Goal: Task Accomplishment & Management: Manage account settings

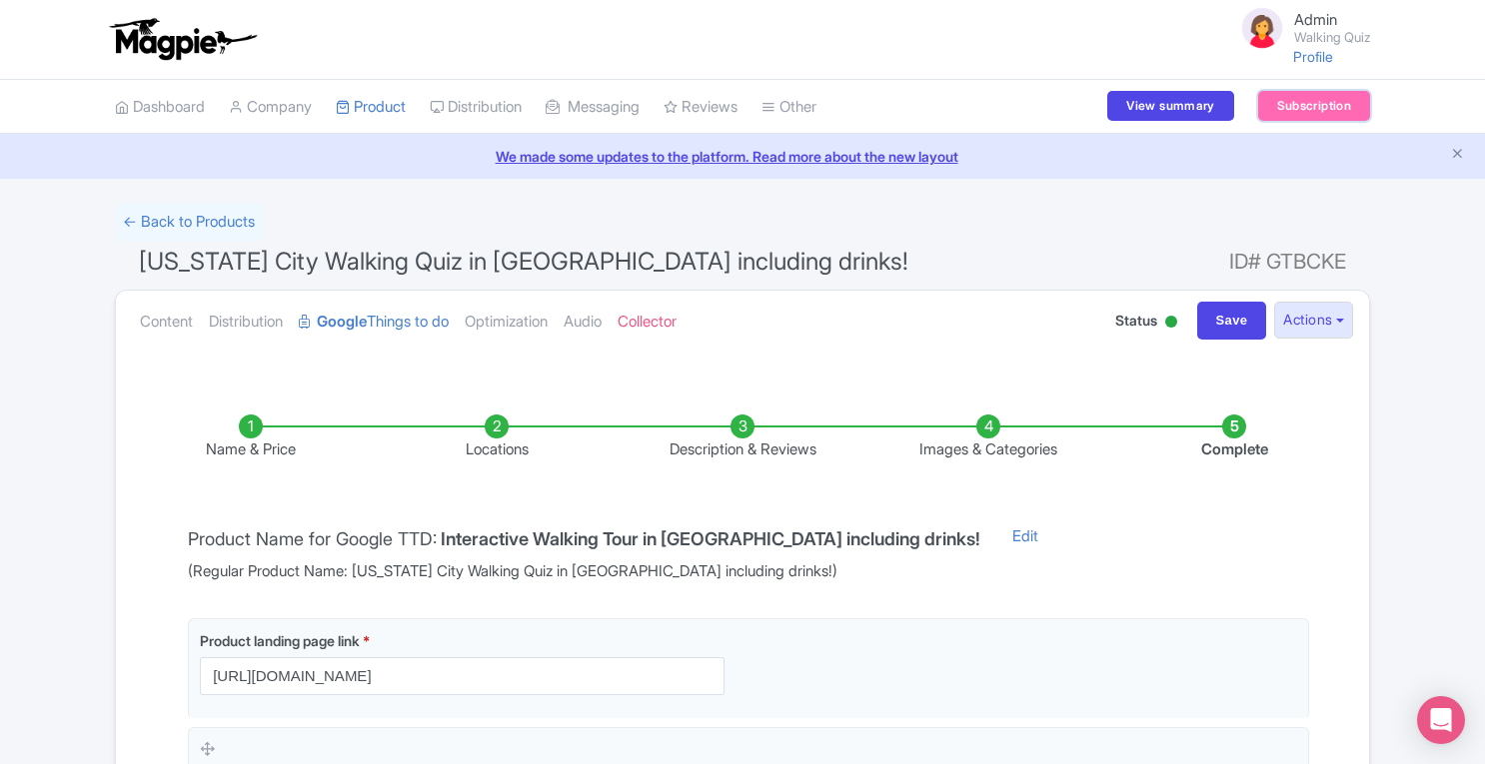
click at [1280, 105] on link "Subscription" at bounding box center [1314, 106] width 112 height 30
click at [1287, 107] on link "Subscription" at bounding box center [1314, 106] width 112 height 30
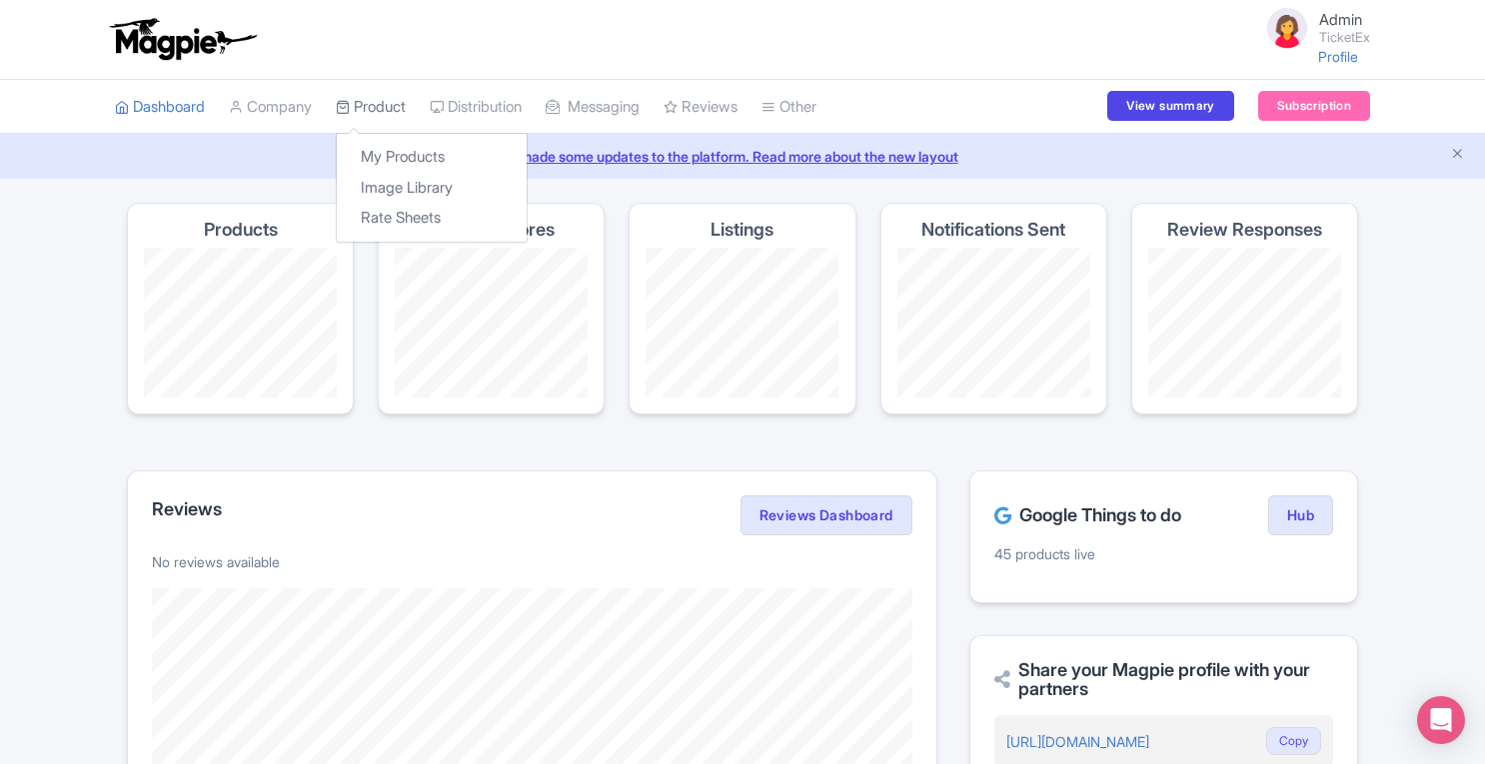
click at [387, 101] on link "Product" at bounding box center [371, 107] width 70 height 55
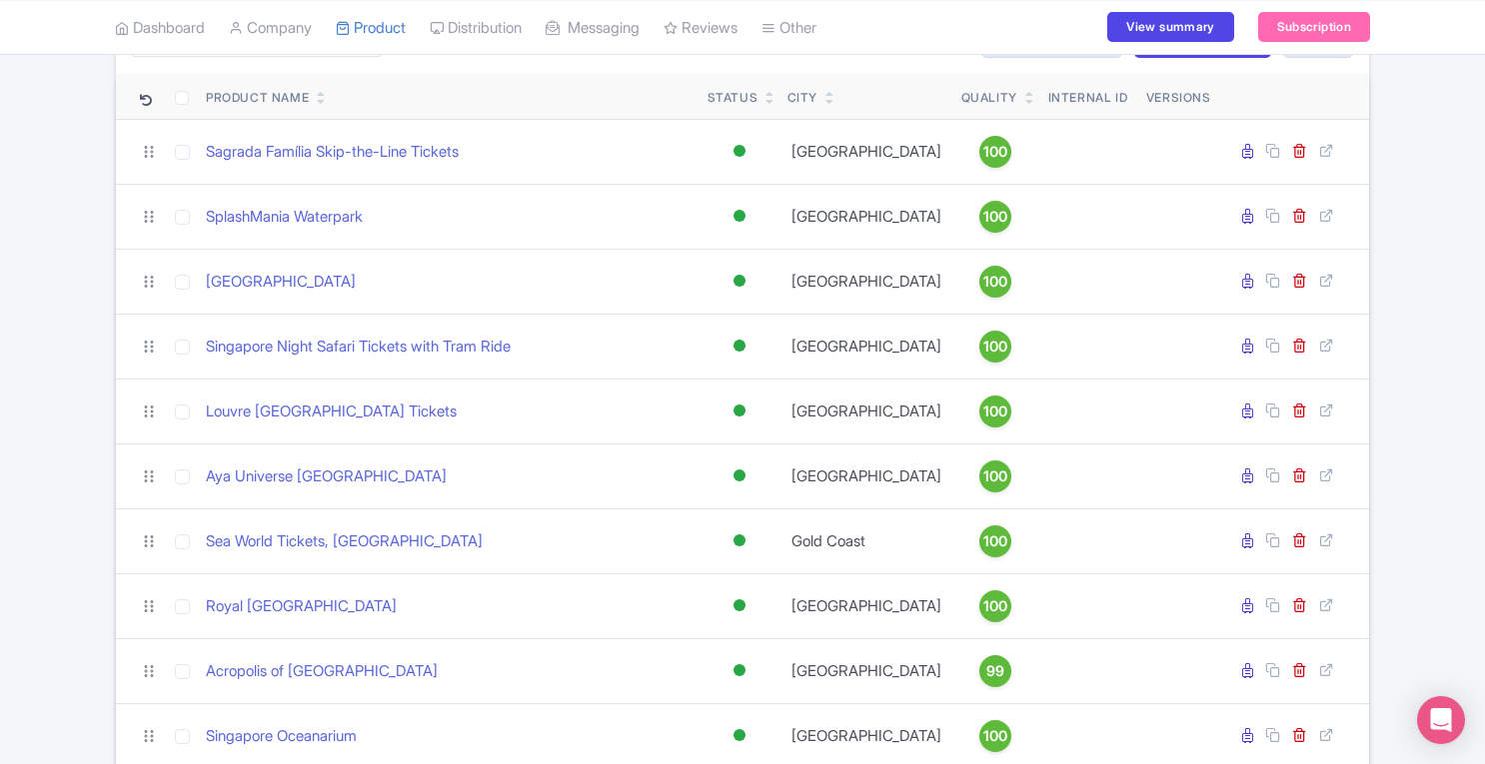
scroll to position [212, 0]
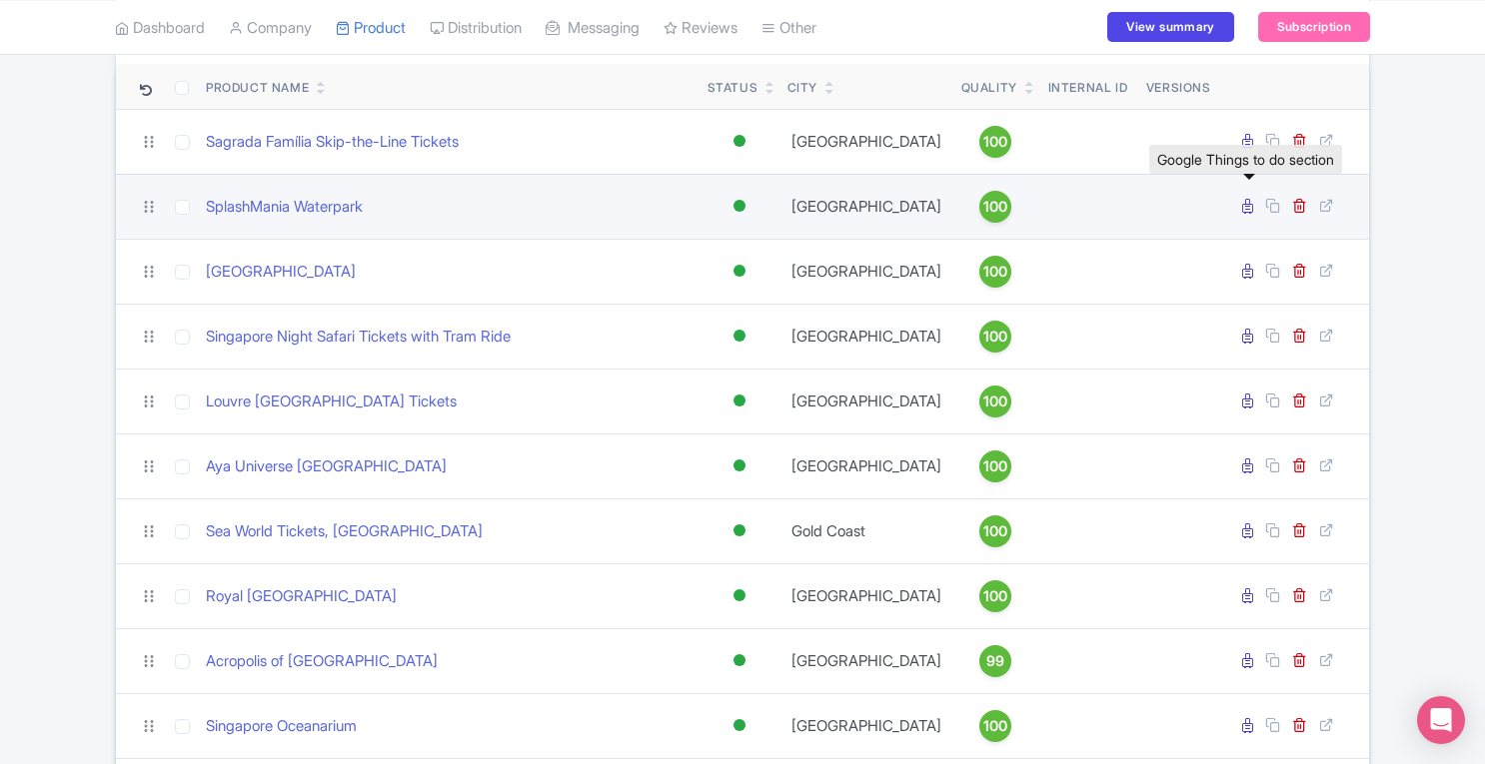
click at [1247, 214] on icon at bounding box center [1247, 206] width 11 height 15
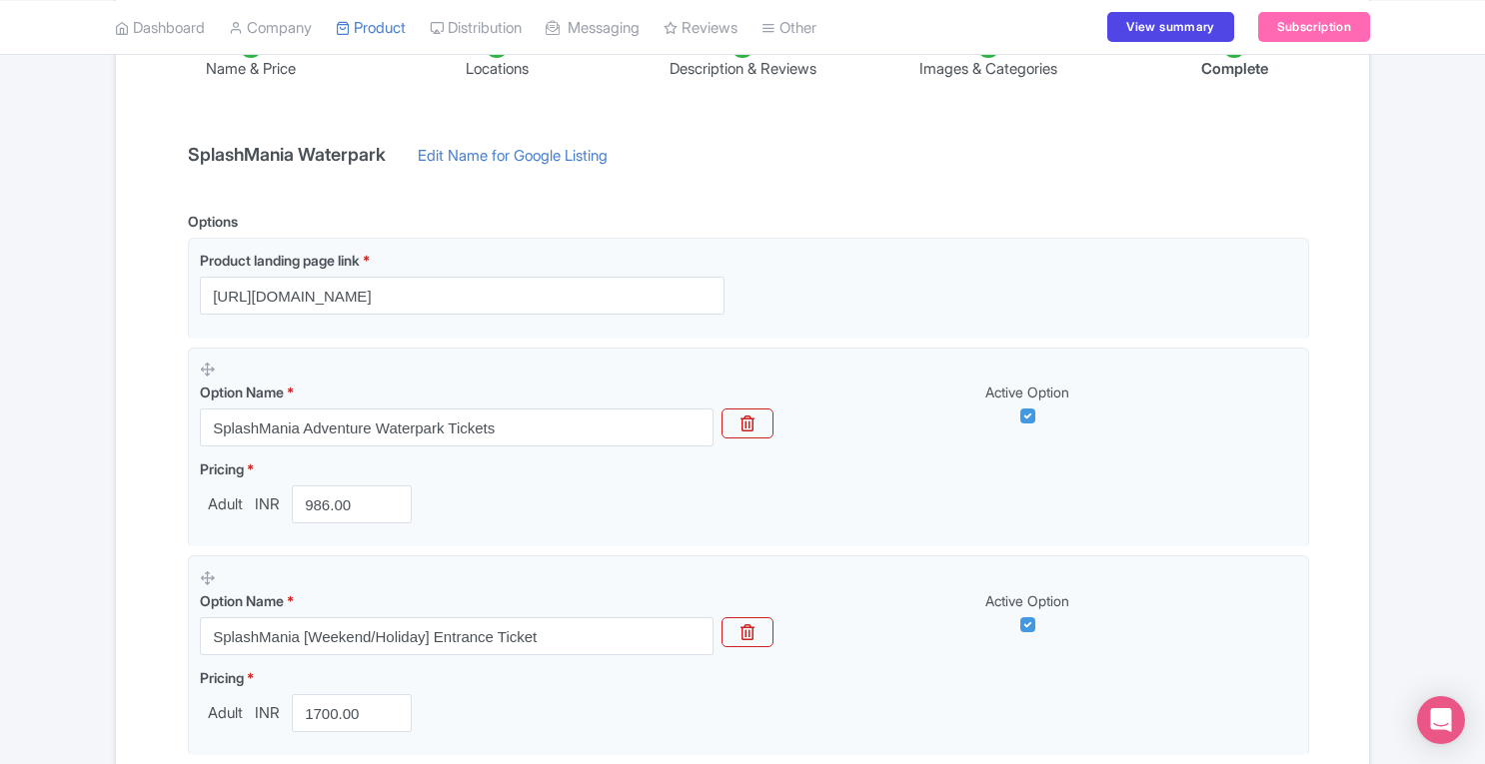
scroll to position [368, 0]
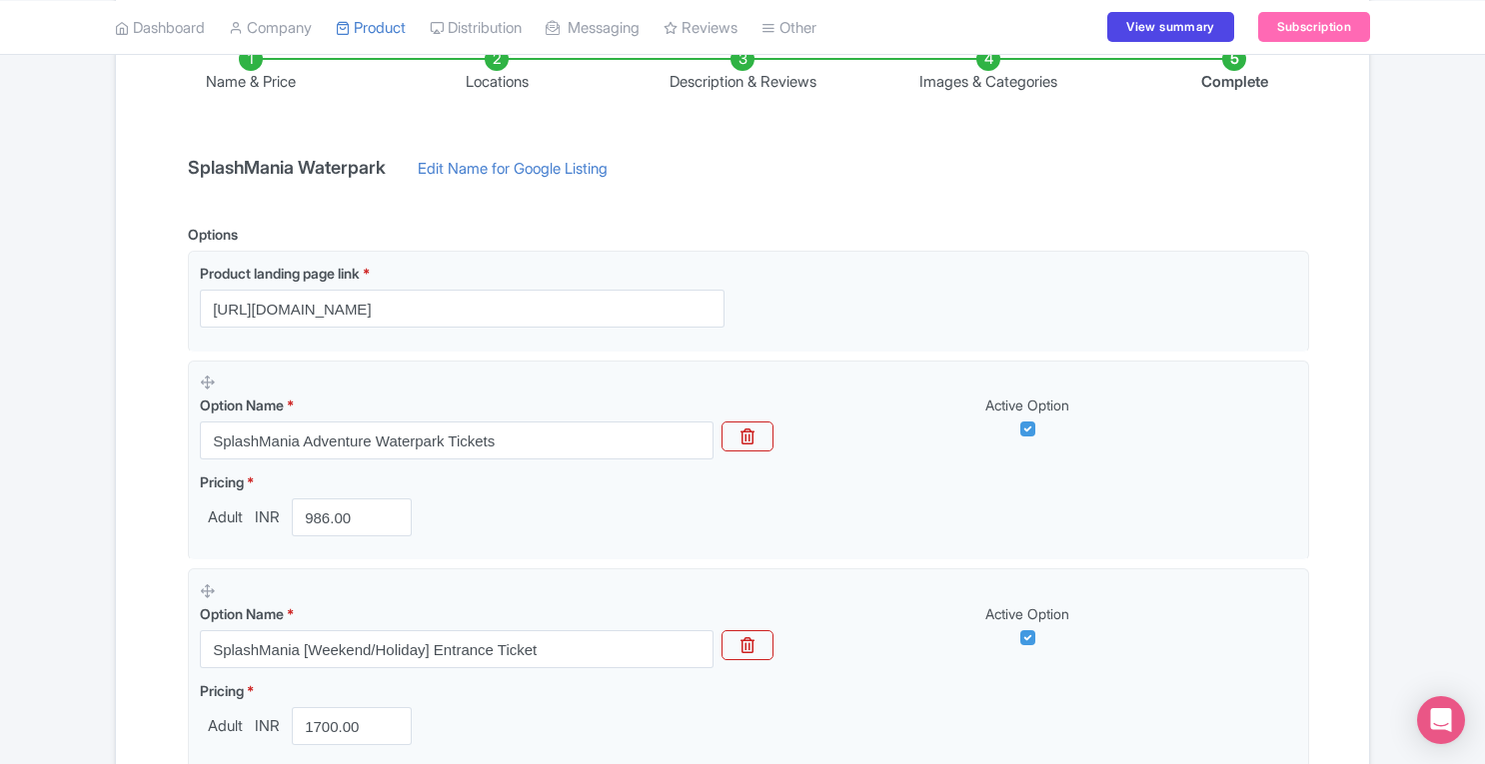
click at [492, 69] on li "Locations" at bounding box center [497, 70] width 246 height 47
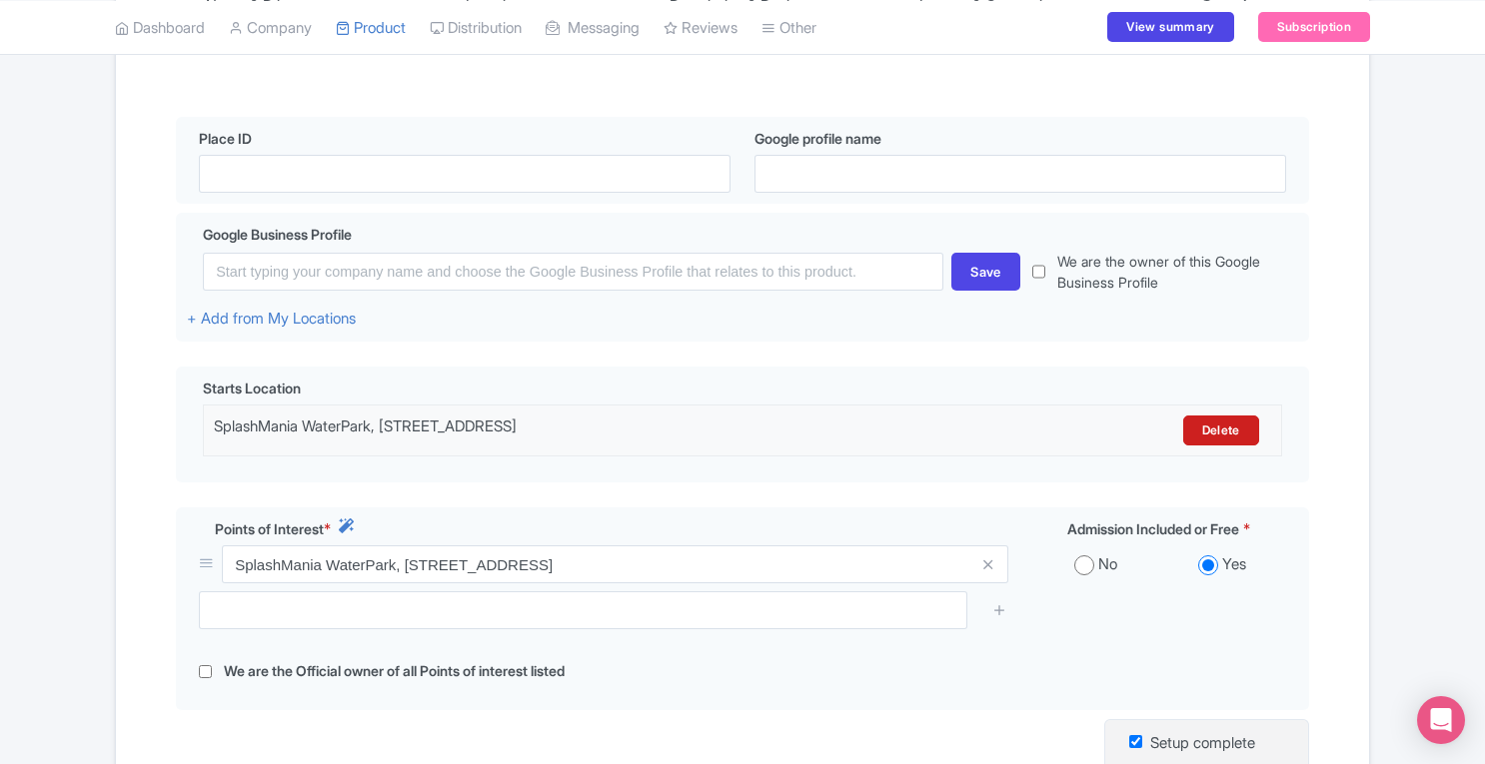
scroll to position [318, 0]
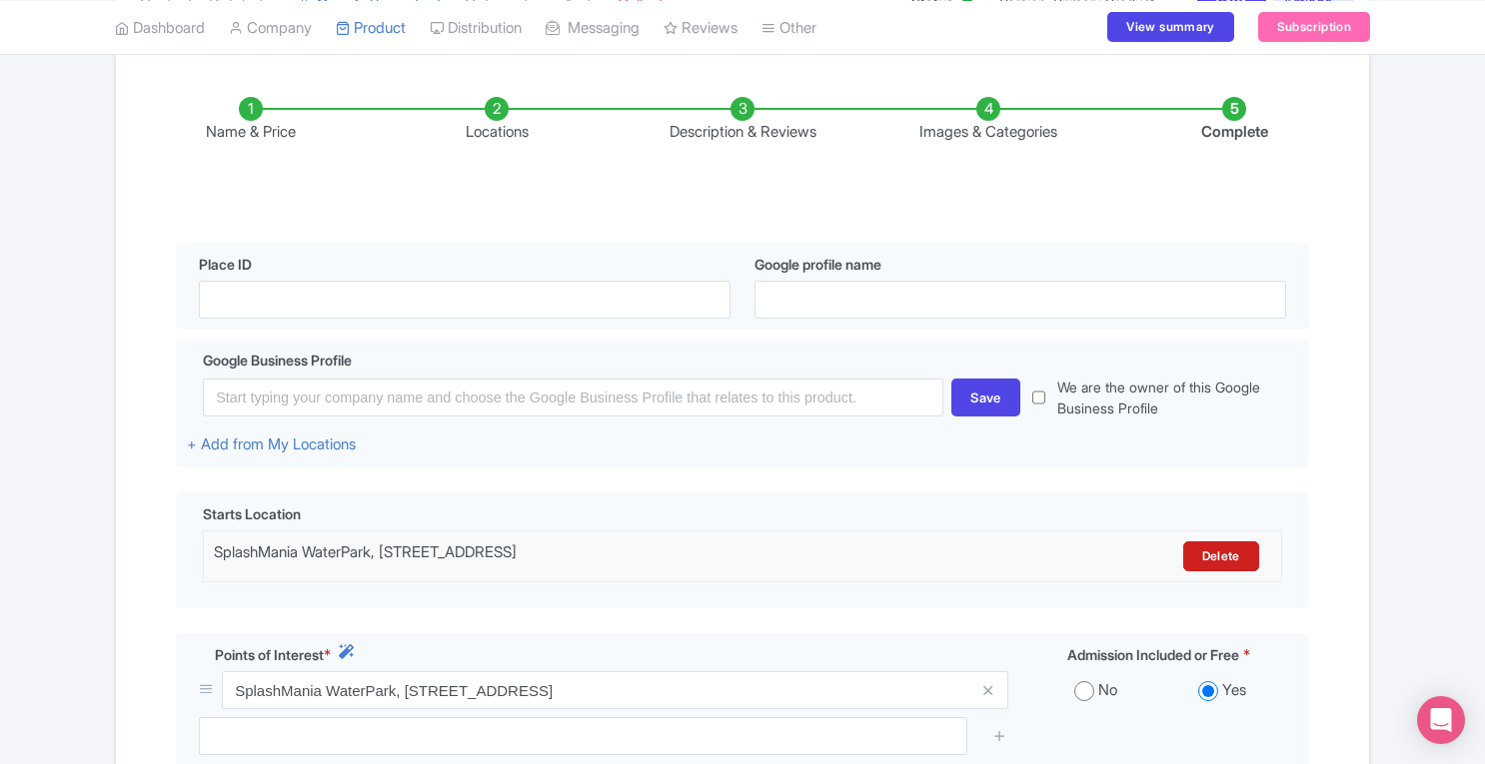
click at [743, 113] on li "Description & Reviews" at bounding box center [742, 120] width 246 height 47
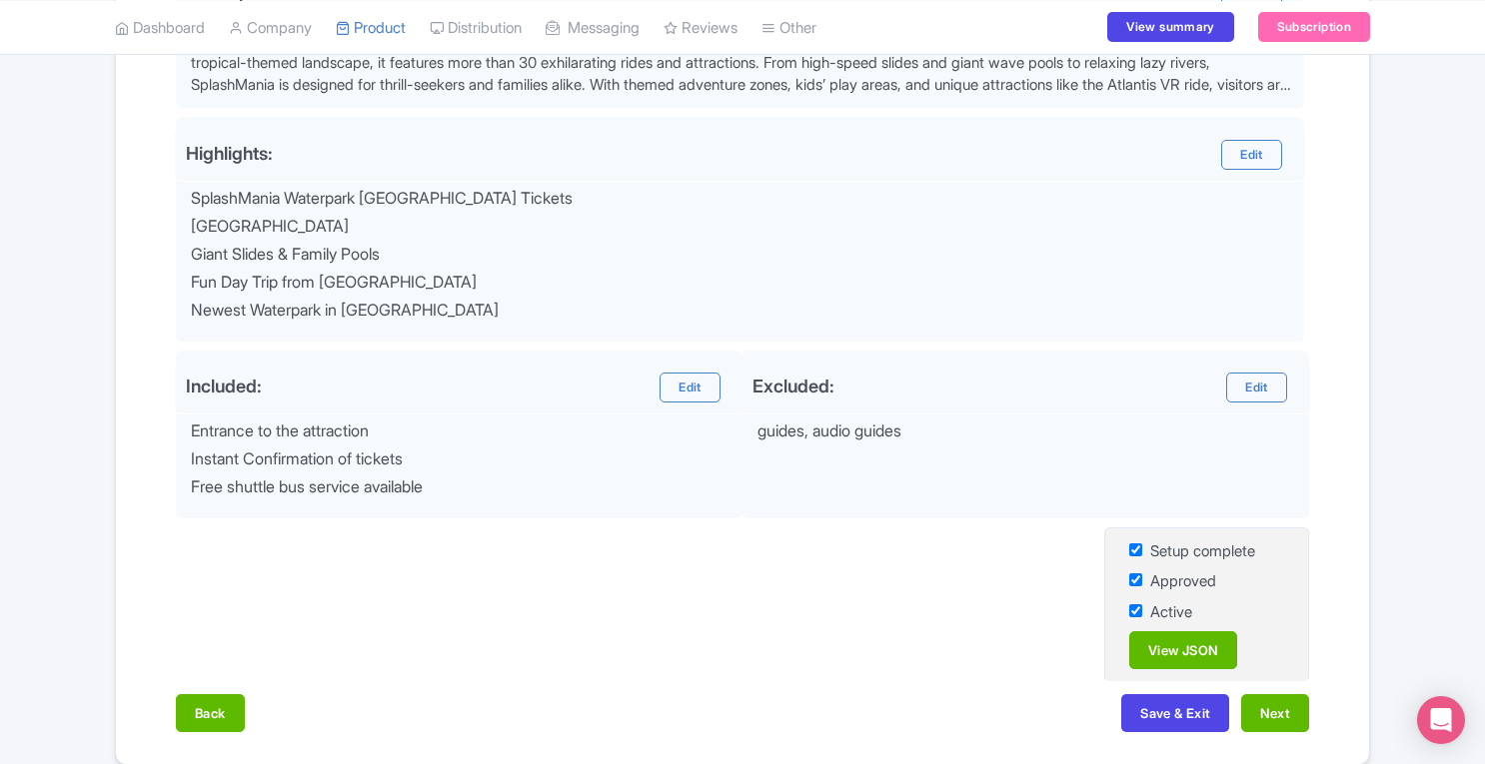
scroll to position [799, 0]
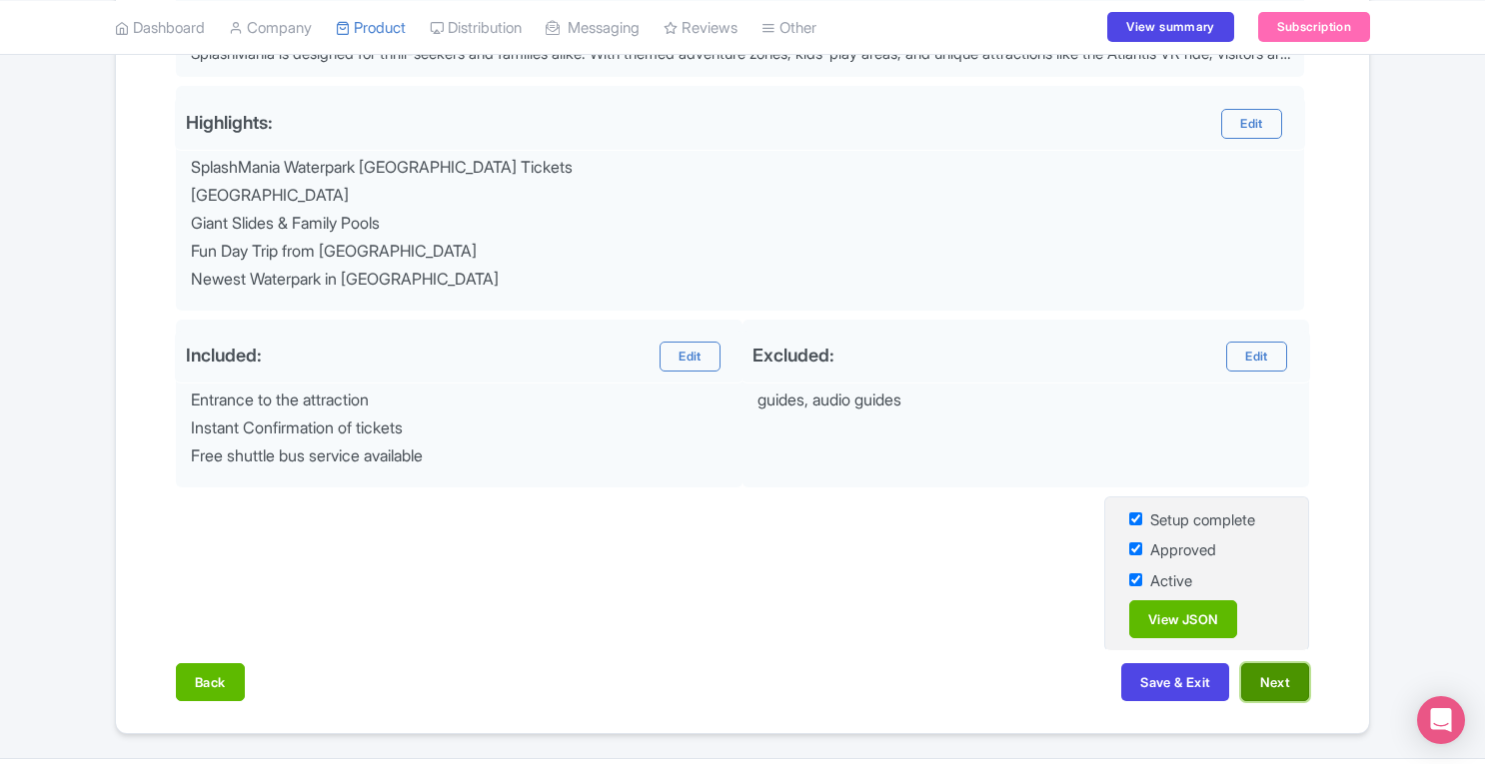
click at [1275, 670] on button "Next" at bounding box center [1275, 682] width 68 height 38
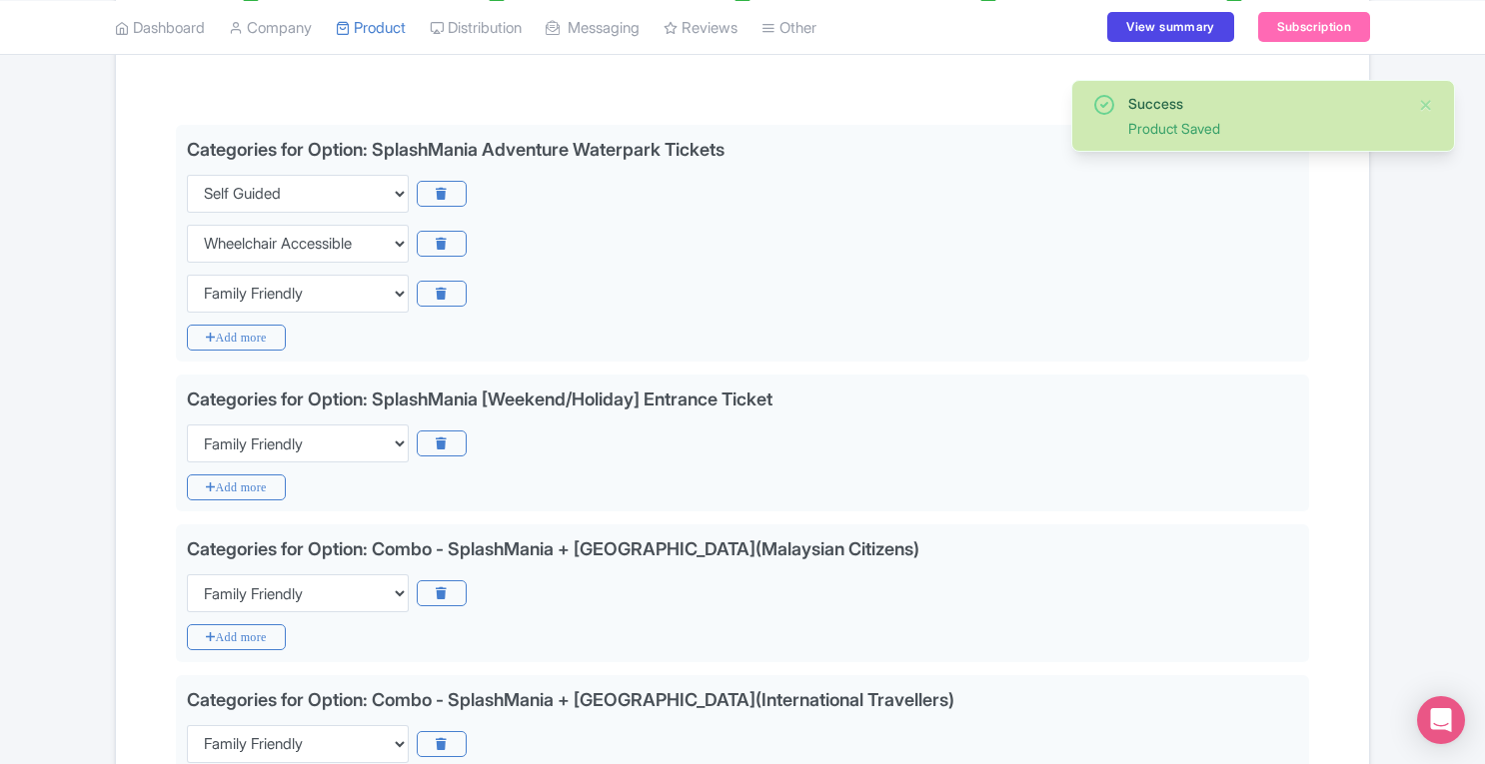
scroll to position [406, 0]
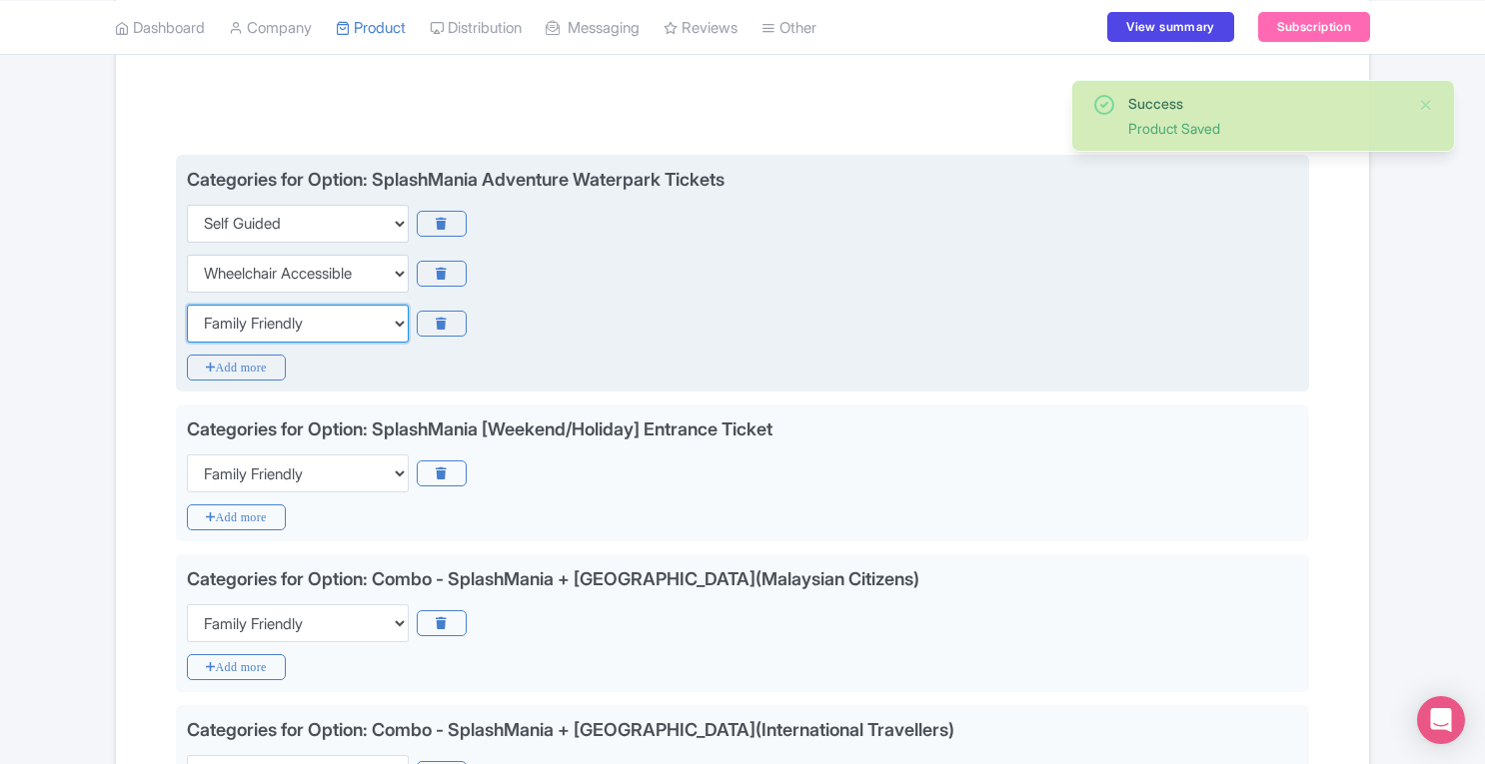
click at [286, 317] on select "Choose categories Adults Only Animals Audio Guide Beaches Bike Tours Boat Tours…" at bounding box center [298, 324] width 222 height 38
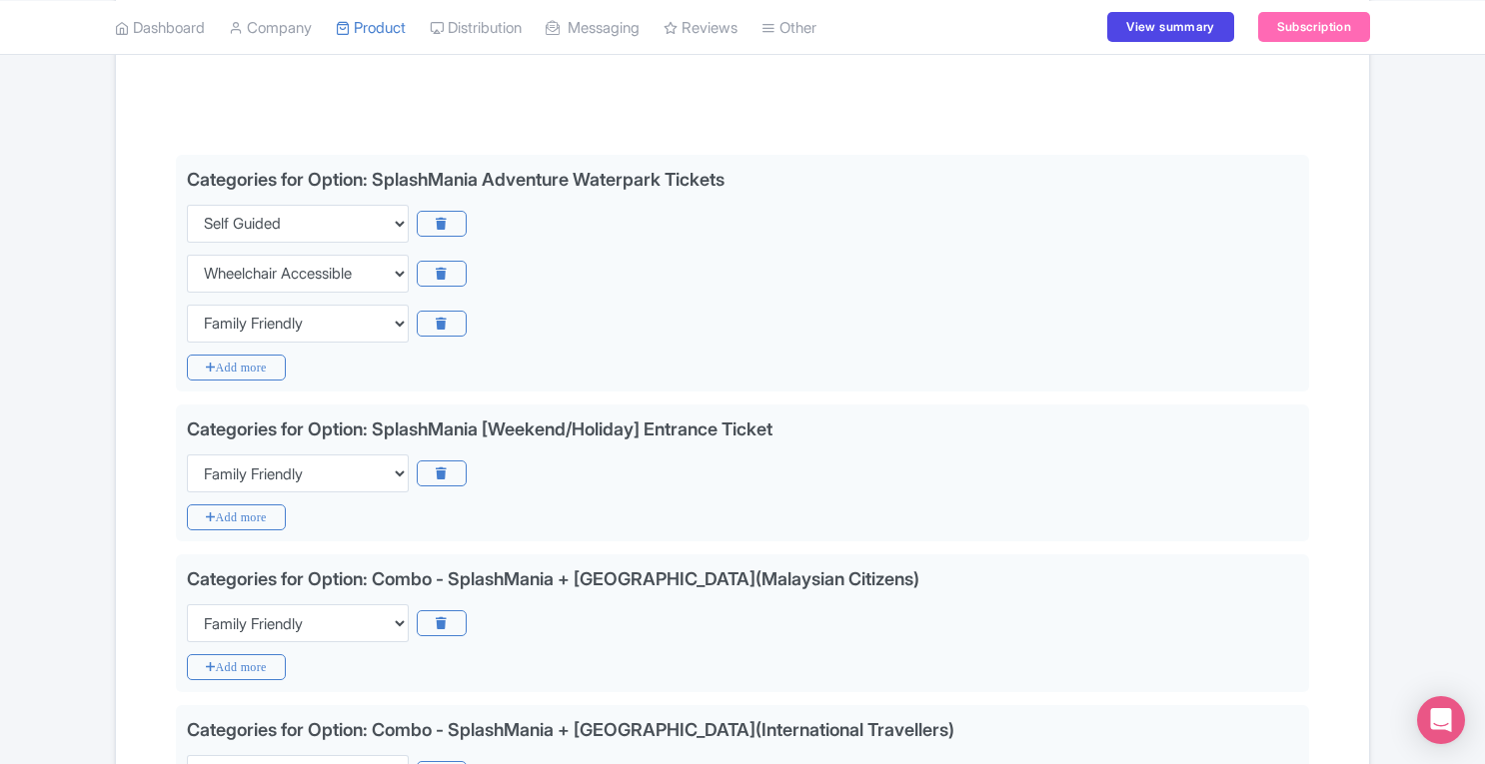
click at [1401, 345] on div "Success Product Saved ← Back to Products SplashMania Waterpark ID# SWCGPJ Conte…" at bounding box center [742, 717] width 1485 height 1841
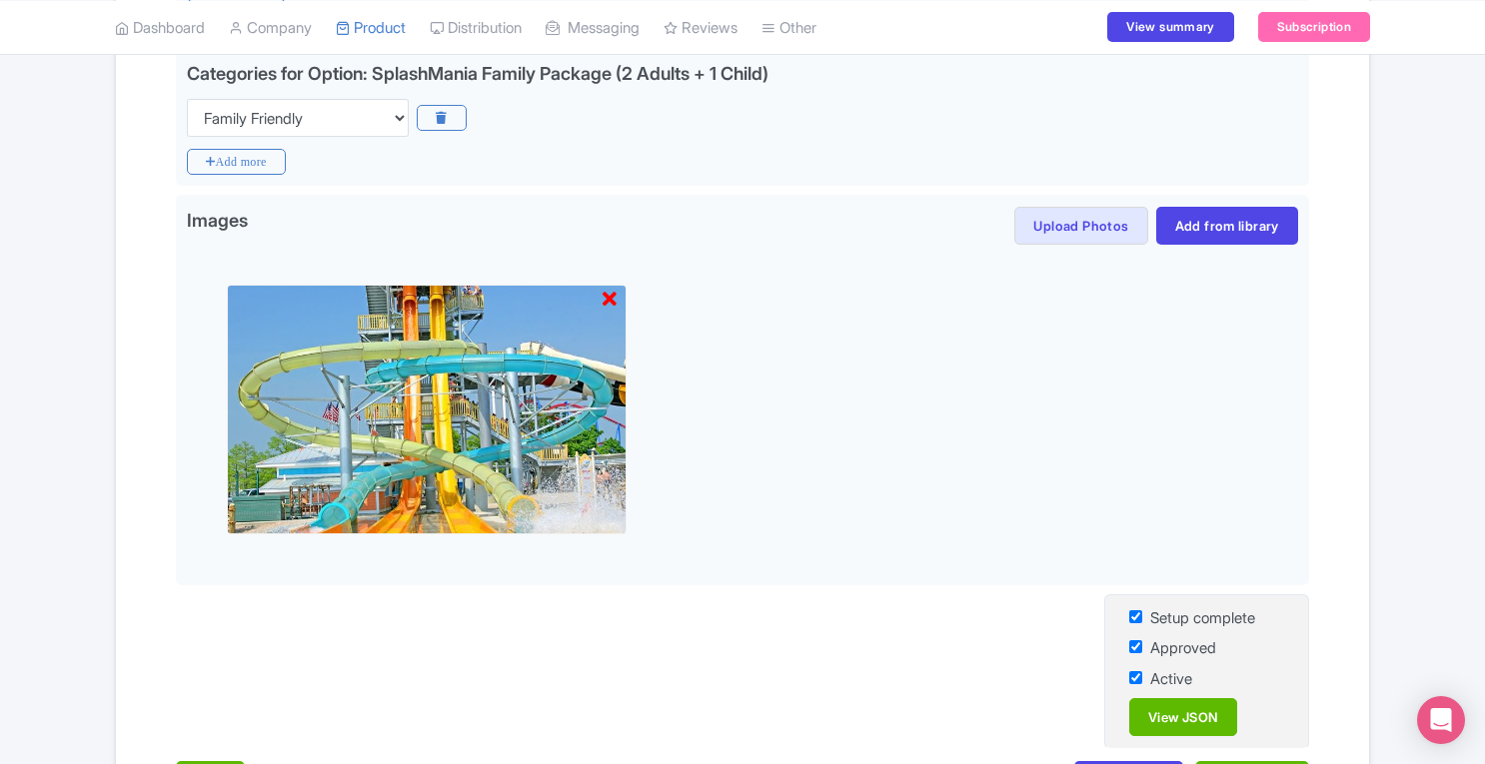
scroll to position [1356, 0]
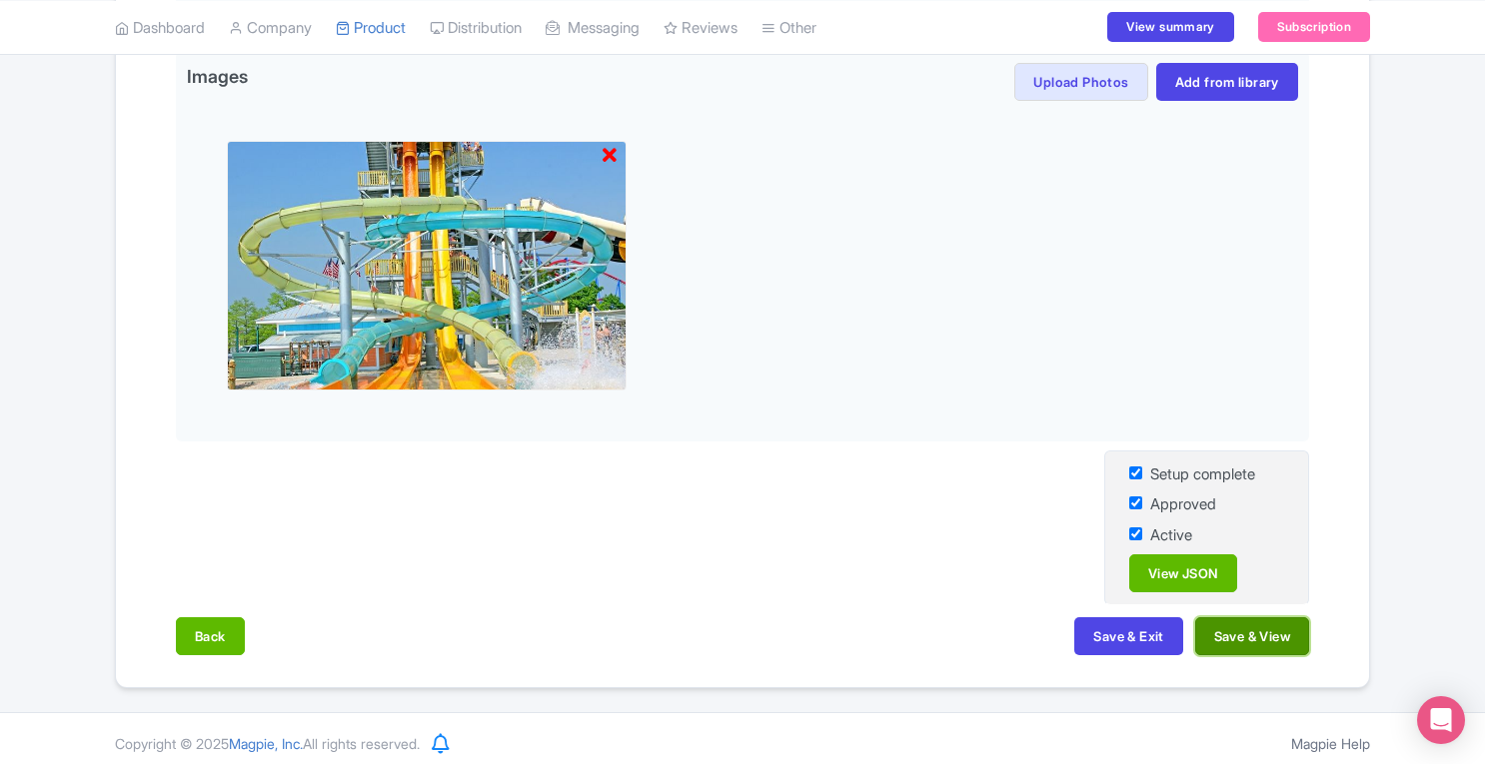
click at [1276, 638] on button "Save & View" at bounding box center [1252, 636] width 114 height 38
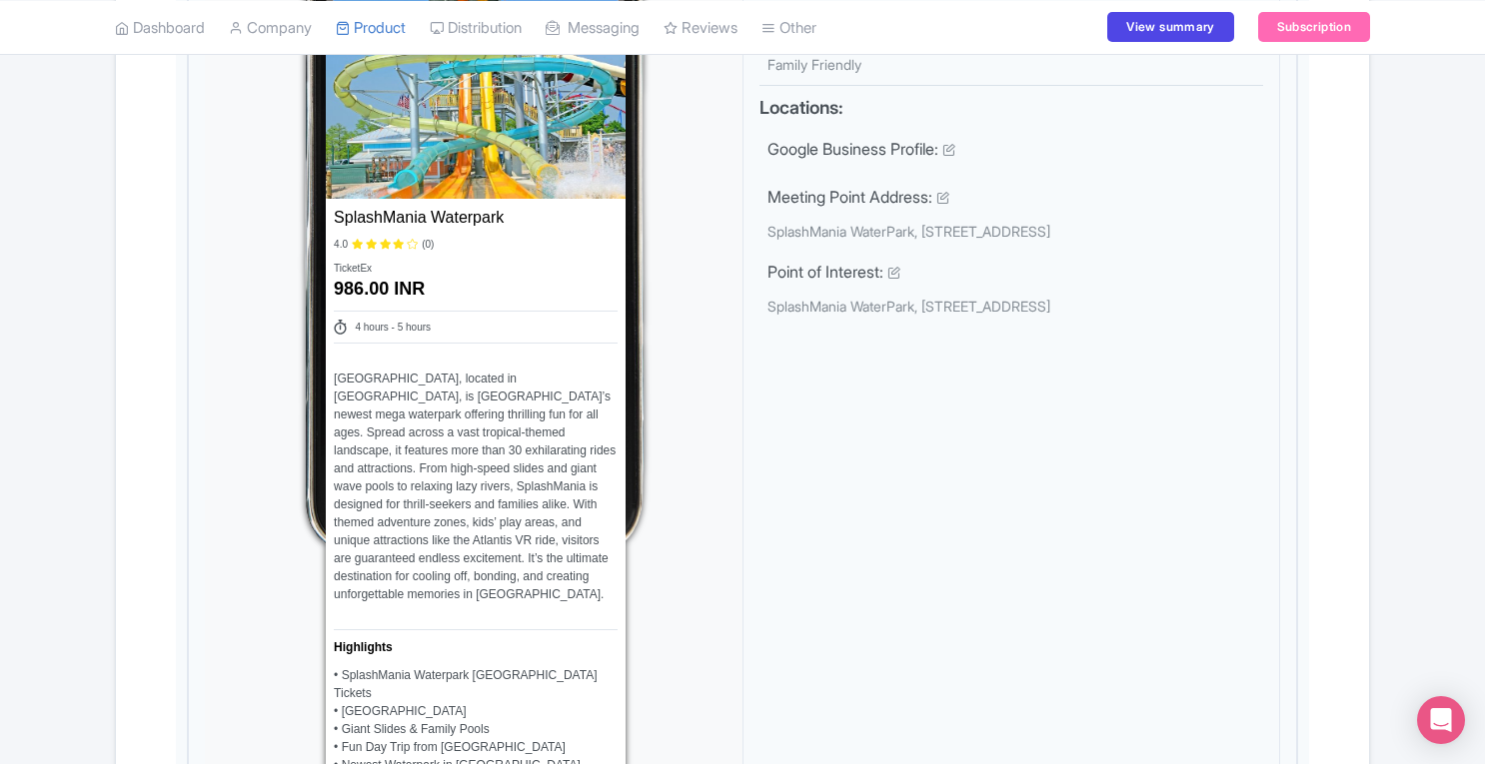
scroll to position [1177, 0]
